Goal: Transaction & Acquisition: Purchase product/service

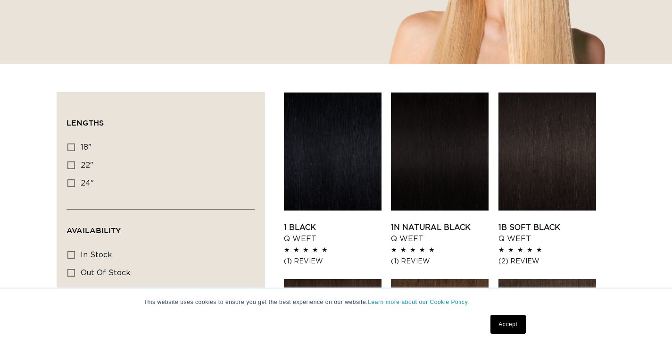
scroll to position [0, 605]
click at [72, 146] on icon at bounding box center [71, 147] width 8 height 8
click at [72, 146] on input "18" 18" (5 products)" at bounding box center [71, 147] width 8 height 8
checkbox input "true"
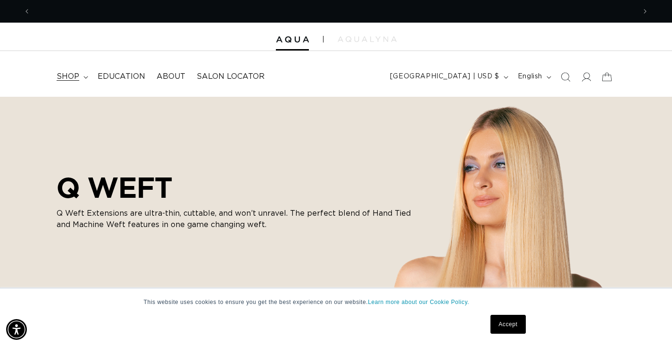
scroll to position [0, 1210]
click at [87, 77] on summary "shop" at bounding box center [71, 76] width 41 height 21
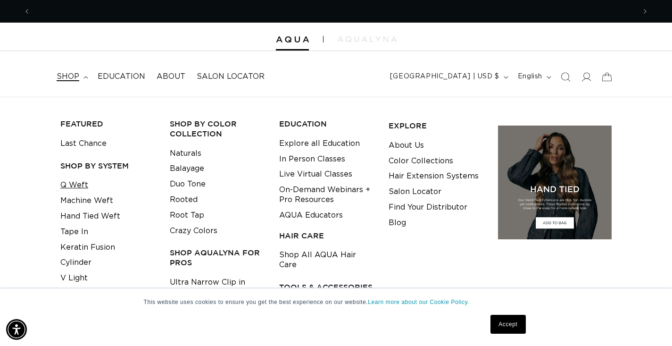
scroll to position [0, 0]
click at [79, 184] on link "Q Weft" at bounding box center [74, 185] width 28 height 16
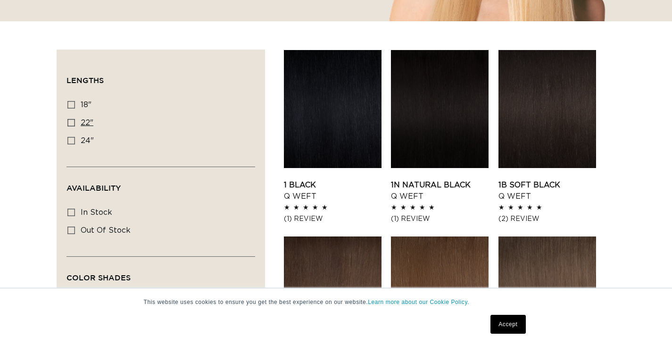
scroll to position [321, 0]
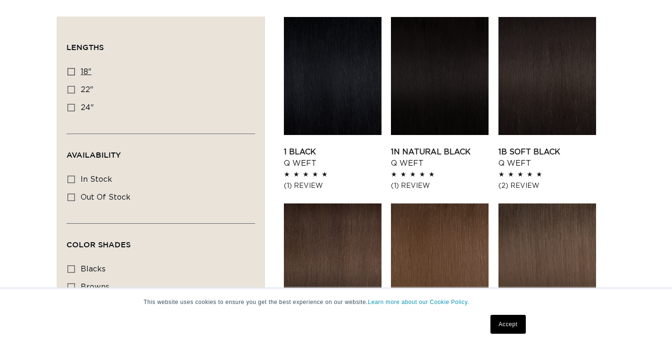
click at [73, 70] on icon at bounding box center [71, 72] width 8 height 8
click at [73, 70] on input "18" 18" (5 products)" at bounding box center [71, 72] width 8 height 8
checkbox input "true"
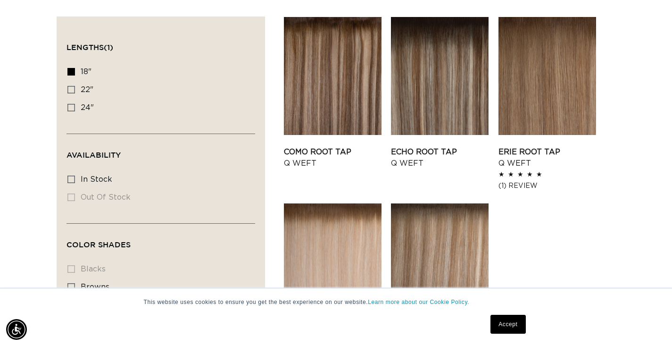
scroll to position [0, 1210]
click at [70, 182] on icon at bounding box center [71, 179] width 8 height 8
click at [70, 182] on input "In stock In stock (5 products)" at bounding box center [71, 179] width 8 height 8
checkbox input "true"
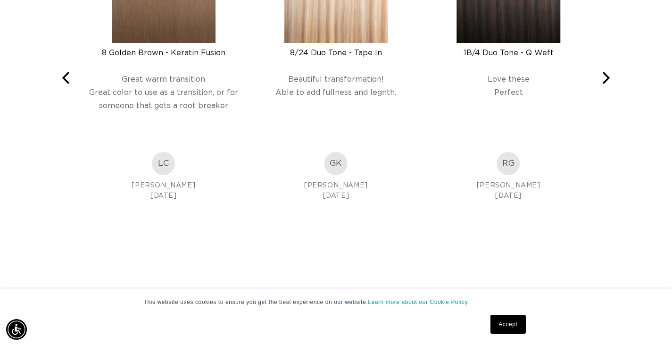
scroll to position [1000, 0]
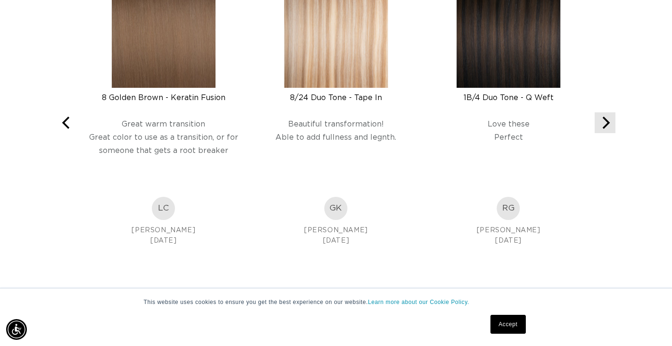
click at [606, 124] on icon "Next" at bounding box center [607, 122] width 8 height 12
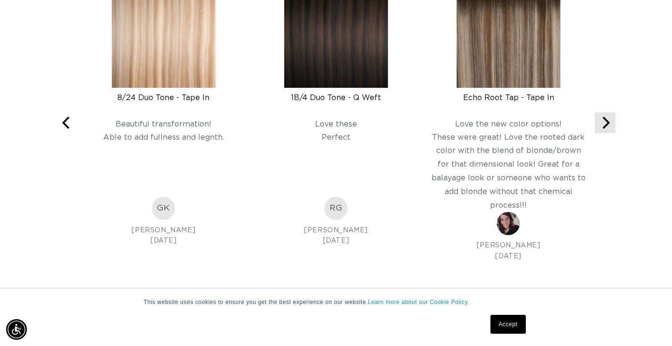
scroll to position [0, 605]
click at [606, 124] on icon "Next" at bounding box center [607, 122] width 8 height 12
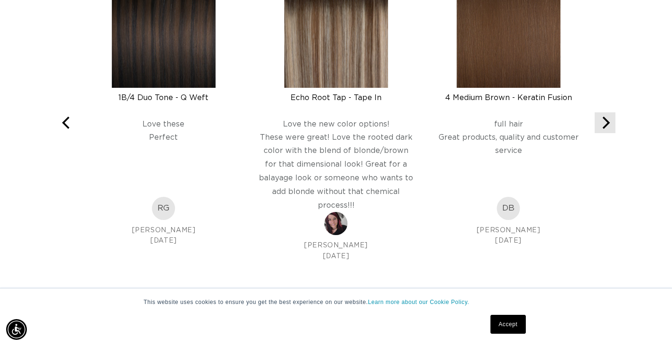
click at [606, 124] on icon "Next" at bounding box center [607, 122] width 8 height 12
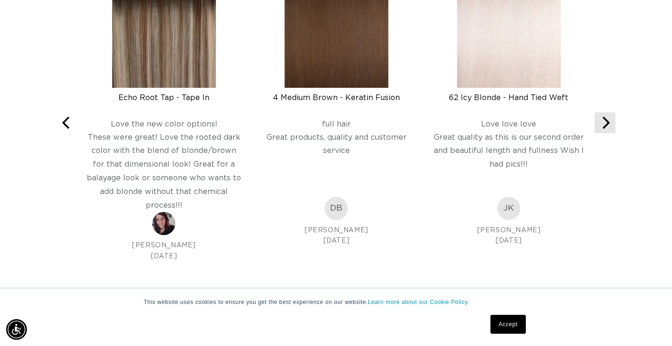
click at [606, 124] on icon "Next" at bounding box center [607, 122] width 8 height 12
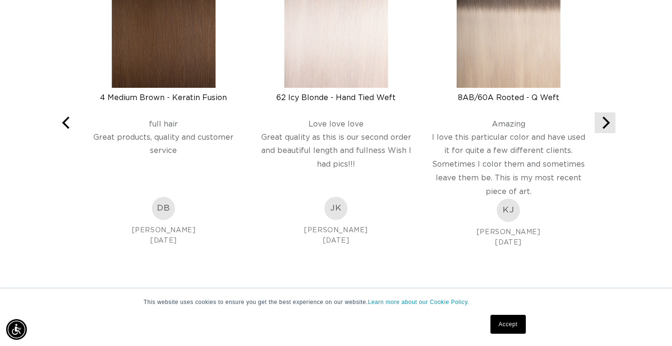
click at [606, 124] on icon "Next" at bounding box center [607, 122] width 8 height 12
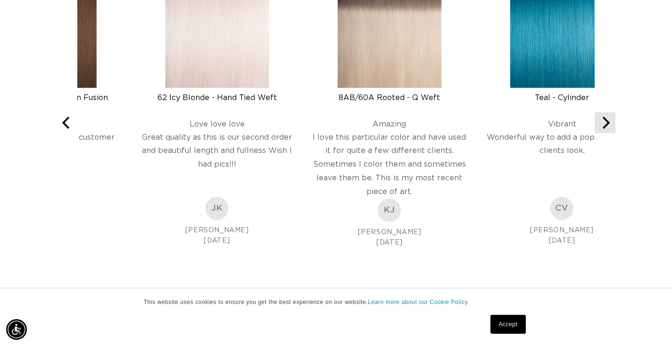
scroll to position [0, 1210]
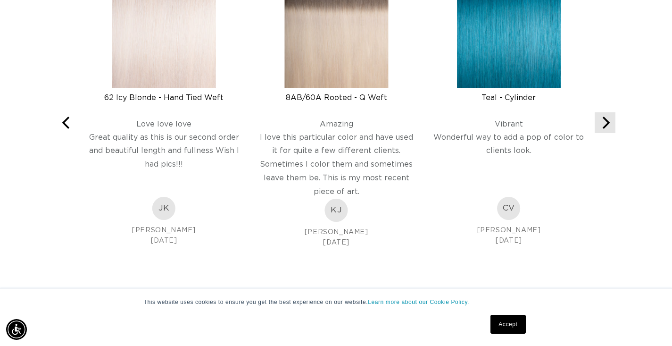
click at [606, 124] on icon "Next" at bounding box center [607, 122] width 8 height 12
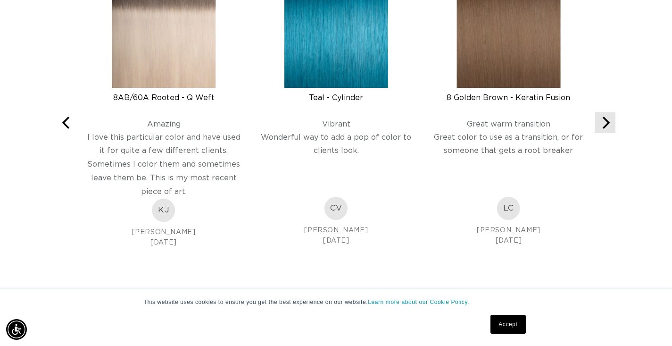
click at [606, 124] on icon "Next" at bounding box center [607, 122] width 8 height 12
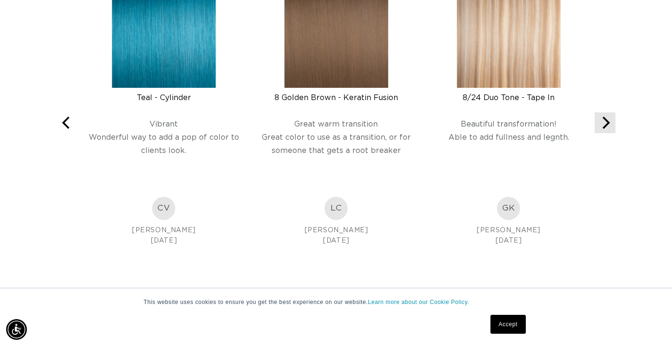
click at [606, 124] on icon "Next" at bounding box center [607, 122] width 8 height 12
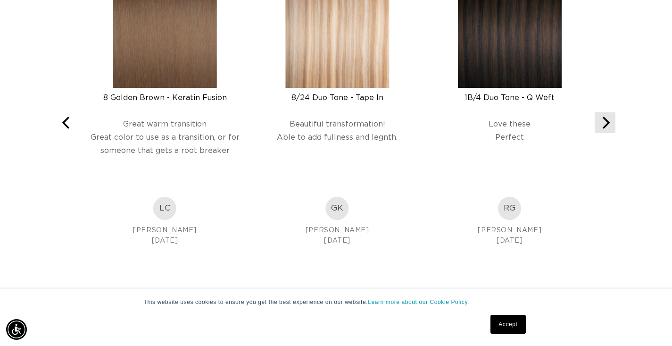
scroll to position [0, 0]
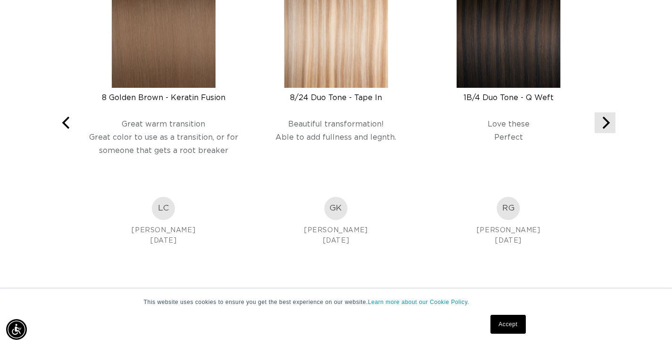
click at [606, 123] on icon "Next" at bounding box center [607, 122] width 8 height 12
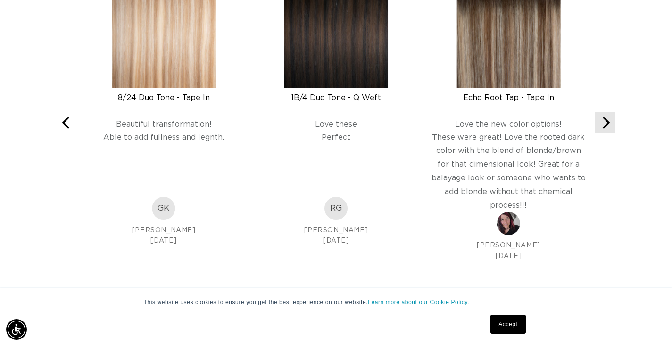
click at [606, 123] on icon "Next" at bounding box center [605, 122] width 12 height 12
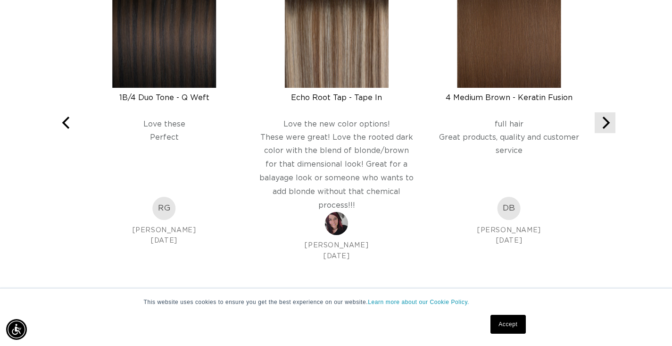
click at [606, 123] on icon "Next" at bounding box center [605, 122] width 12 height 12
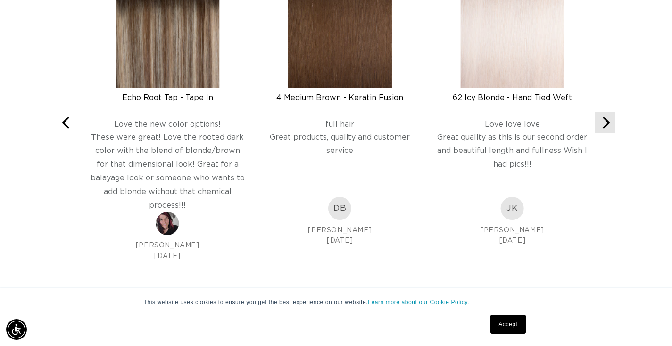
click at [606, 123] on icon "Next" at bounding box center [605, 122] width 12 height 12
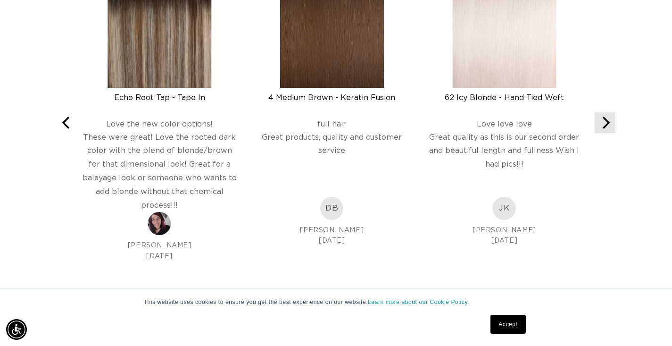
scroll to position [0, 605]
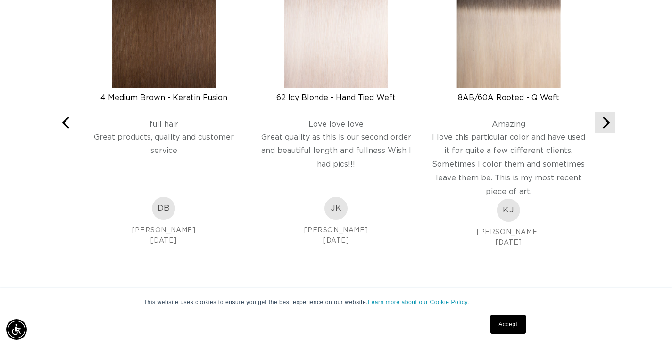
click at [606, 123] on icon "Next" at bounding box center [605, 122] width 12 height 12
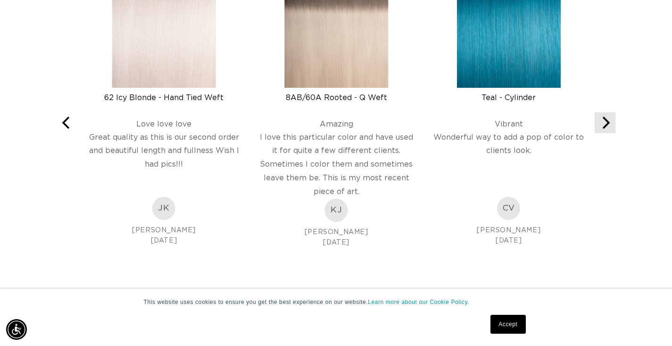
click at [606, 123] on icon "Next" at bounding box center [605, 122] width 12 height 12
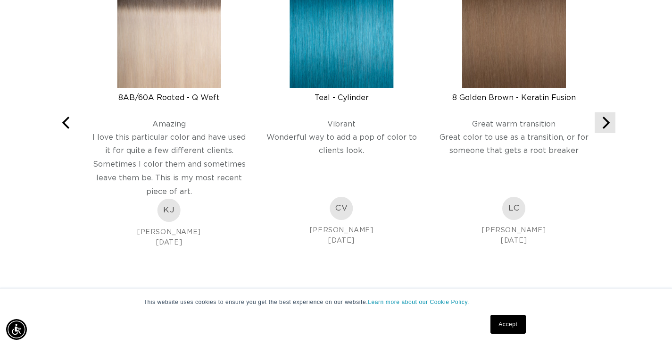
click at [606, 123] on icon "Next" at bounding box center [605, 122] width 12 height 12
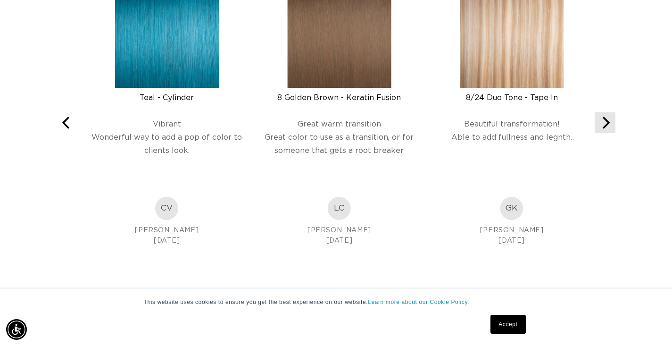
click at [606, 123] on icon "Next" at bounding box center [605, 122] width 12 height 12
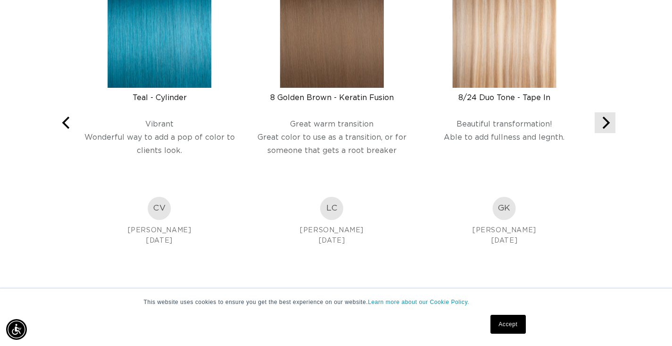
scroll to position [0, 1210]
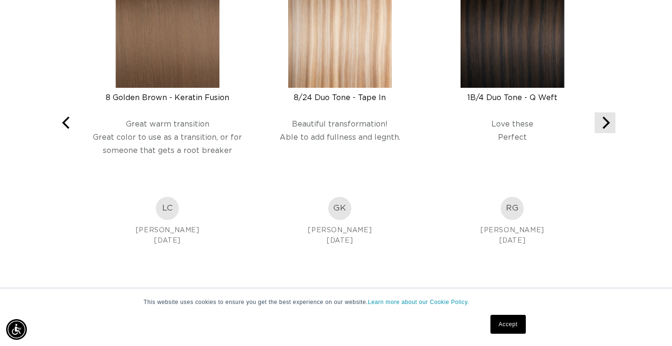
click at [606, 123] on icon "Next" at bounding box center [605, 122] width 12 height 12
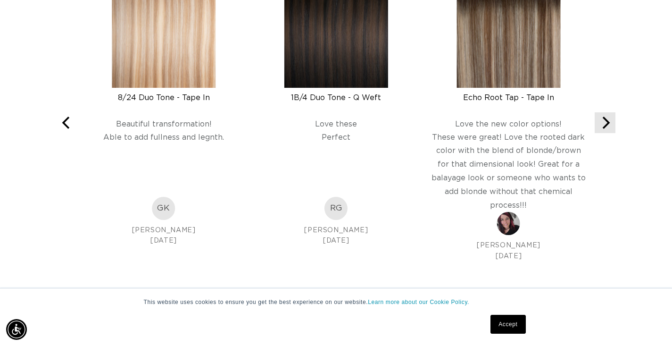
click at [606, 123] on icon "Next" at bounding box center [605, 122] width 12 height 12
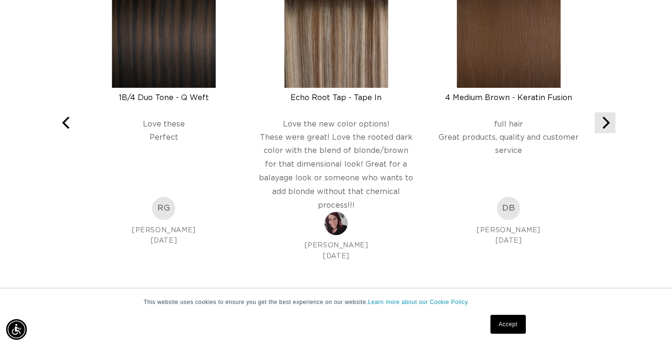
click at [606, 123] on icon "Next" at bounding box center [605, 122] width 12 height 12
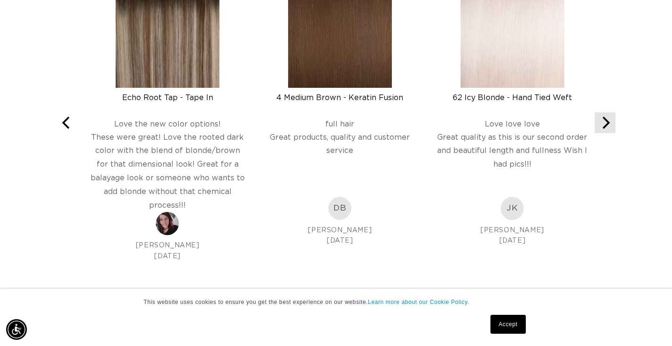
click at [606, 123] on icon "Next" at bounding box center [605, 122] width 12 height 12
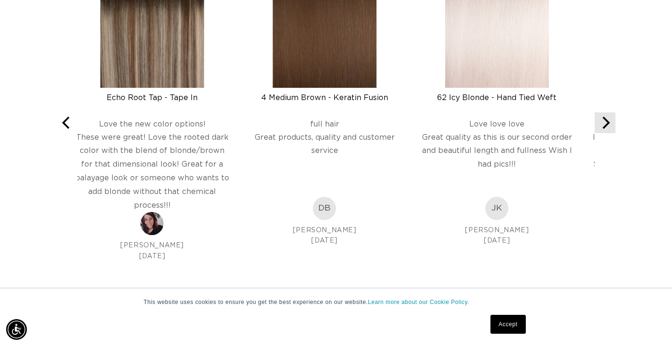
scroll to position [0, 0]
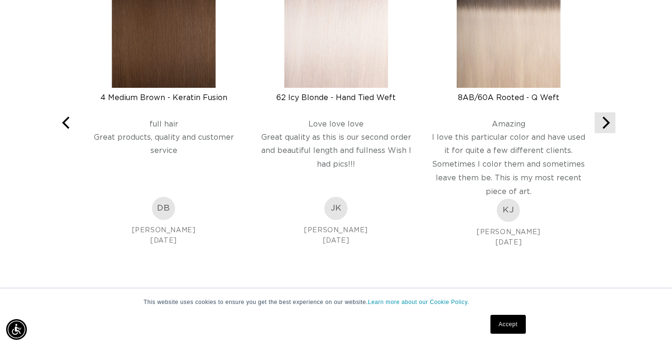
click at [606, 123] on icon "Next" at bounding box center [605, 122] width 12 height 12
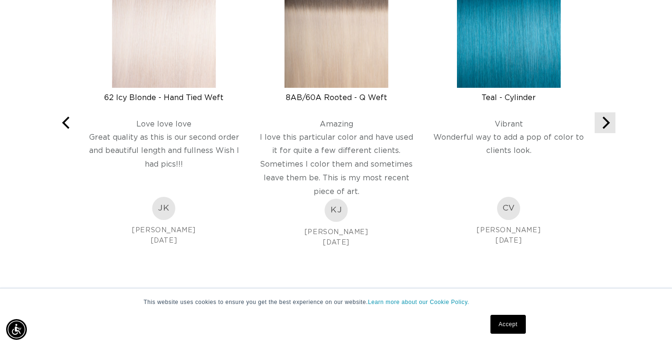
click at [606, 123] on icon "Next" at bounding box center [605, 122] width 12 height 12
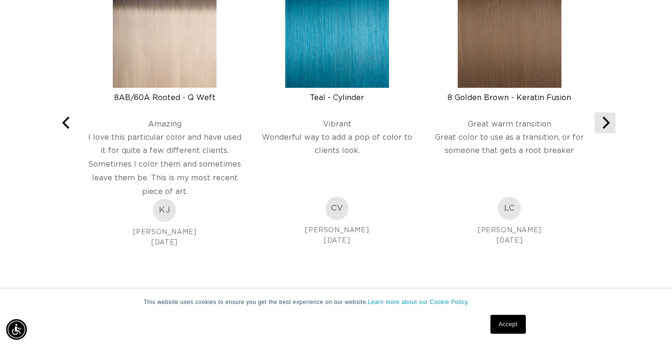
click at [606, 123] on icon "Next" at bounding box center [605, 122] width 12 height 12
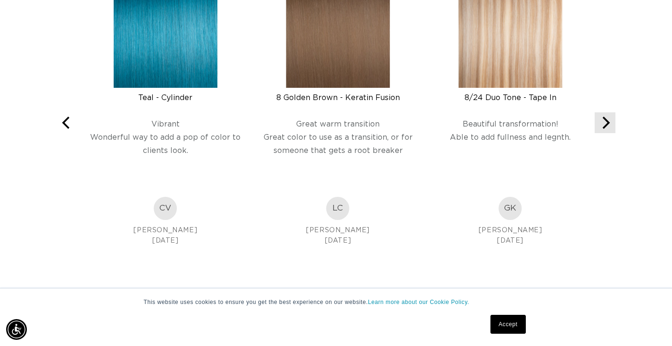
scroll to position [0, 605]
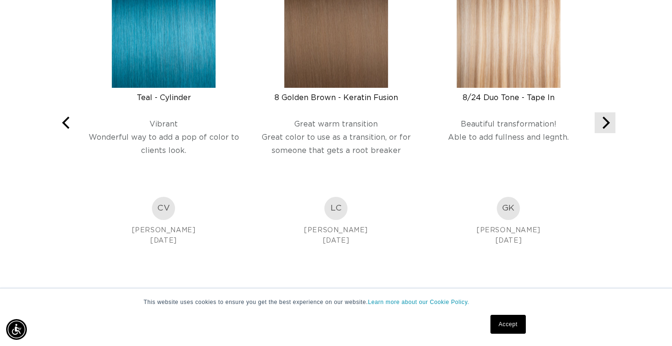
click at [606, 123] on icon "Next" at bounding box center [605, 122] width 12 height 12
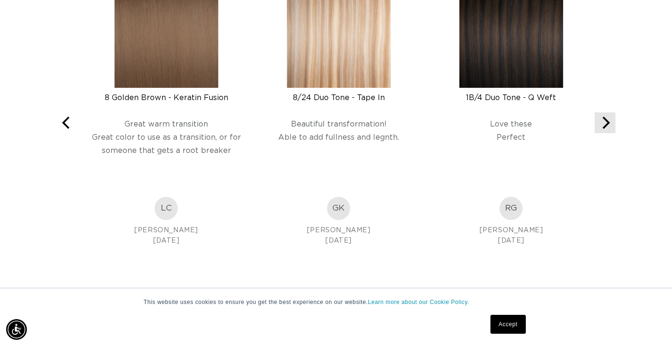
click at [606, 123] on icon "Next" at bounding box center [605, 122] width 12 height 12
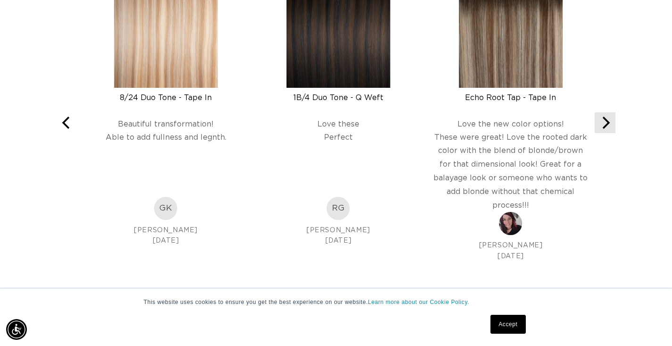
click at [606, 123] on icon "Next" at bounding box center [605, 122] width 12 height 12
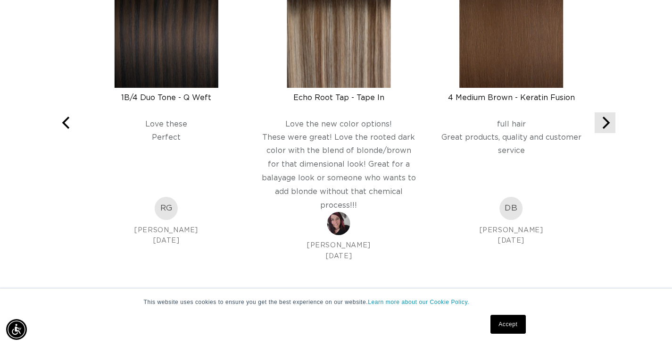
click at [606, 123] on icon "Next" at bounding box center [605, 122] width 12 height 12
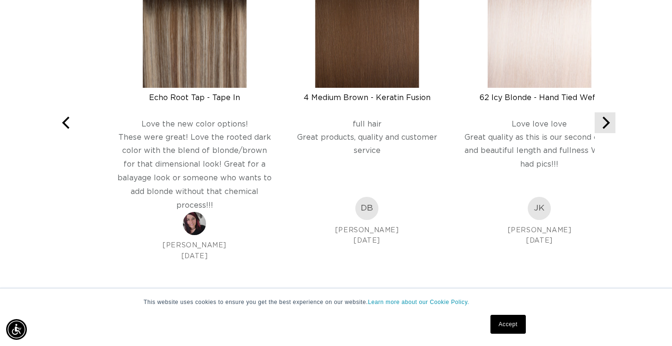
scroll to position [0, 1210]
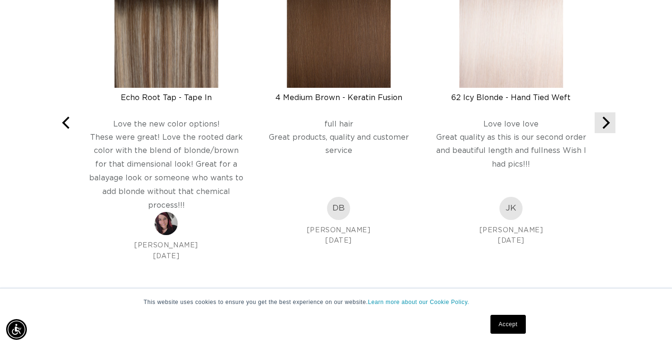
click at [606, 123] on icon "Next" at bounding box center [605, 122] width 12 height 12
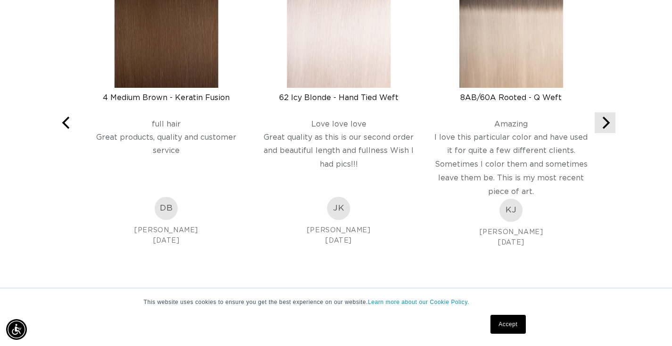
click at [606, 123] on icon "Next" at bounding box center [605, 122] width 12 height 12
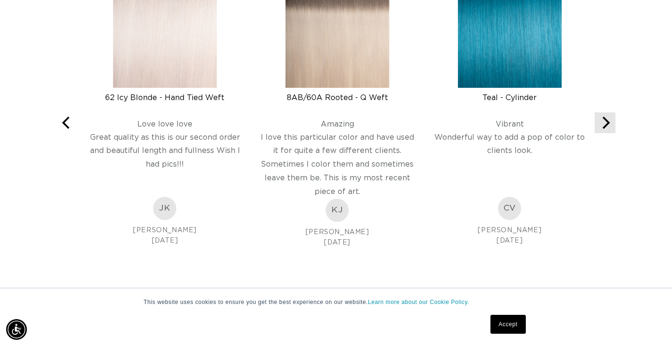
click at [606, 123] on icon "Next" at bounding box center [605, 122] width 12 height 12
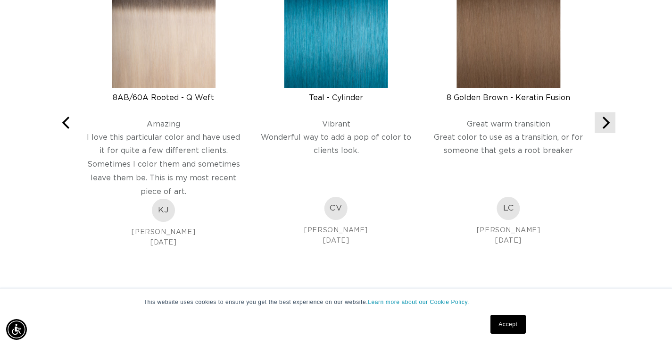
click at [606, 123] on icon "Next" at bounding box center [605, 122] width 12 height 12
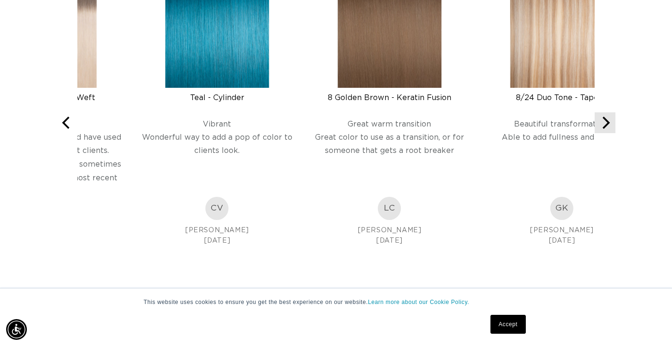
click at [606, 123] on icon "Next" at bounding box center [605, 122] width 12 height 12
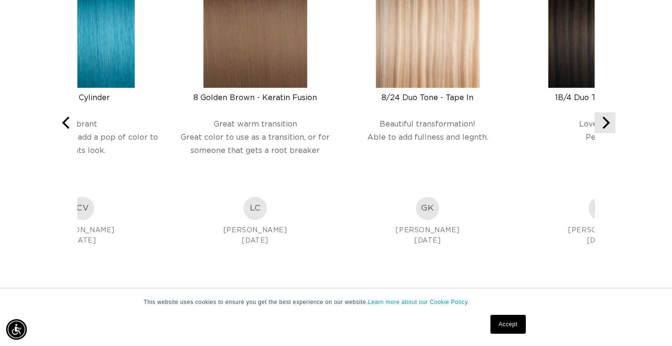
click at [606, 123] on icon "Next" at bounding box center [605, 122] width 12 height 12
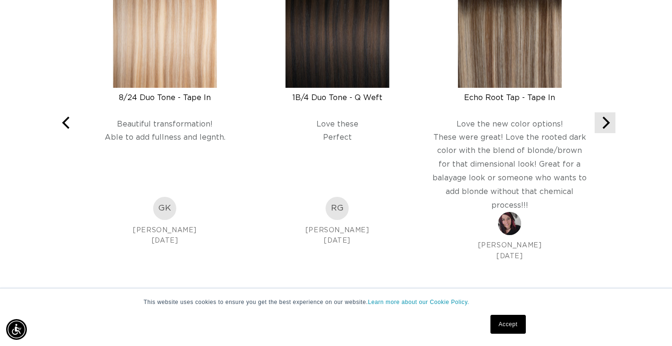
click at [606, 123] on icon "Next" at bounding box center [605, 122] width 12 height 12
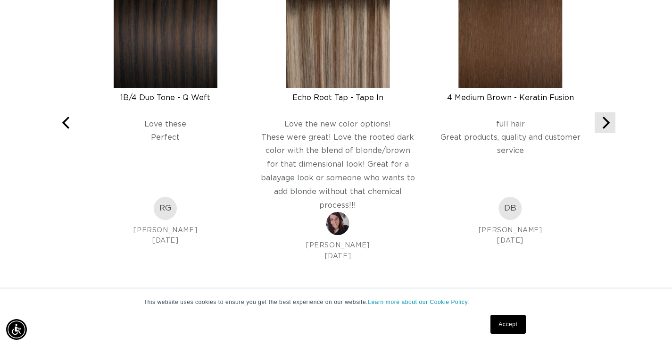
click at [606, 123] on icon "Next" at bounding box center [605, 122] width 12 height 12
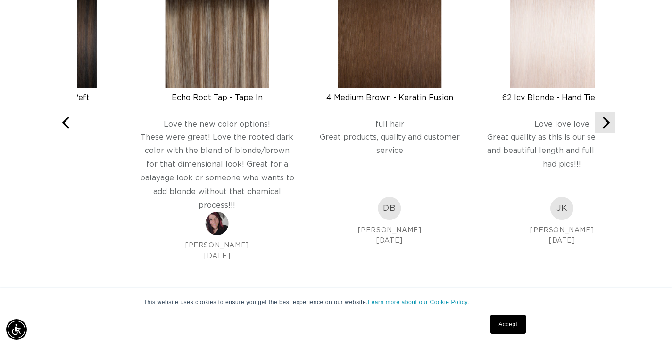
click at [606, 123] on icon "Next" at bounding box center [605, 122] width 12 height 12
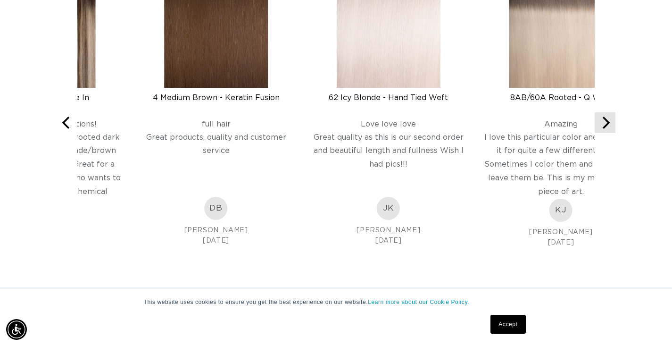
click at [606, 123] on icon "Next" at bounding box center [605, 122] width 12 height 12
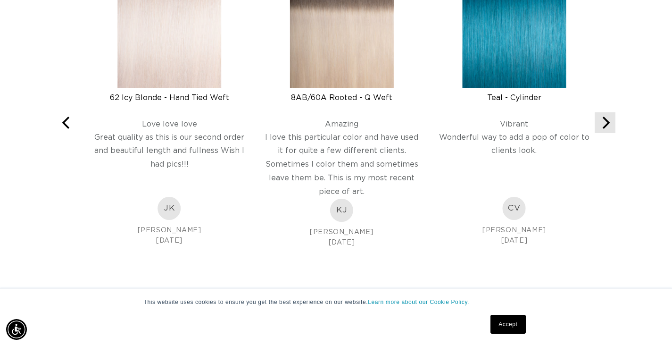
scroll to position [0, 605]
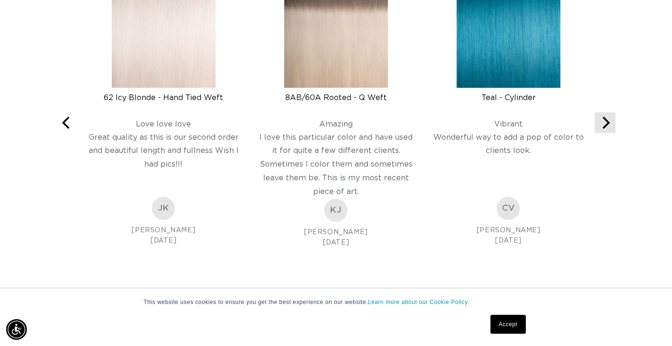
click at [606, 123] on icon "Next" at bounding box center [605, 122] width 12 height 12
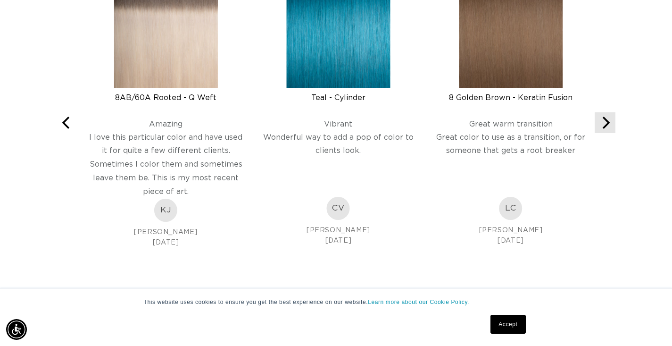
click at [606, 123] on icon "Next" at bounding box center [605, 122] width 12 height 12
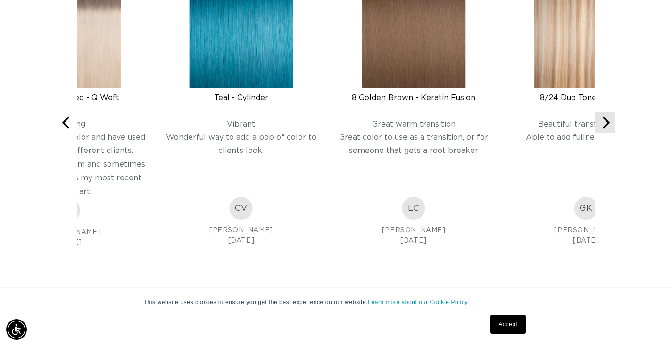
click at [606, 123] on icon "Next" at bounding box center [605, 122] width 12 height 12
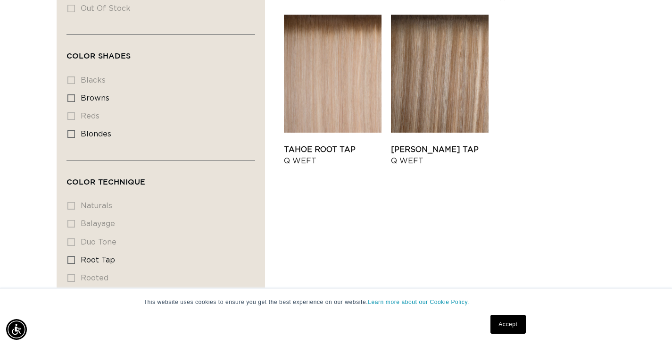
scroll to position [0, 0]
click at [99, 138] on span "blondes" at bounding box center [96, 134] width 31 height 8
click at [75, 138] on input "blondes blondes (5 products)" at bounding box center [71, 134] width 8 height 8
checkbox input "true"
